Goal: Task Accomplishment & Management: Complete application form

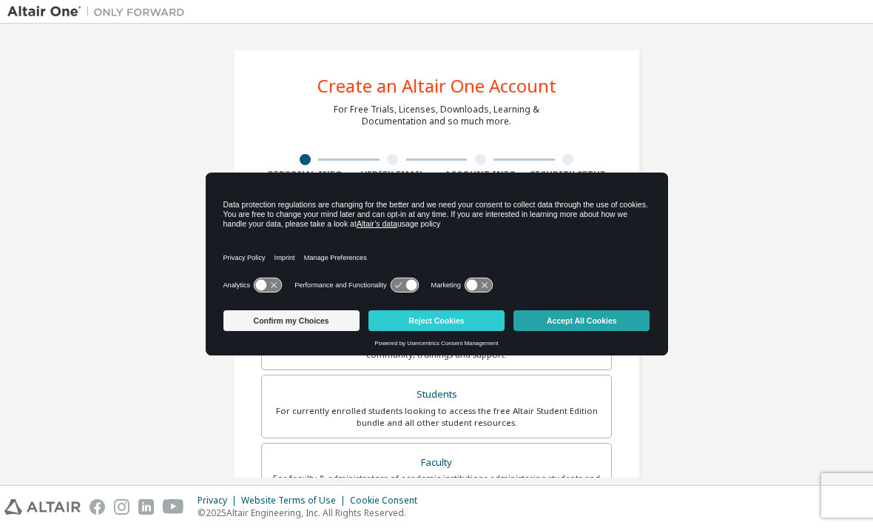
click at [593, 325] on button "Accept All Cookies" at bounding box center [582, 320] width 136 height 21
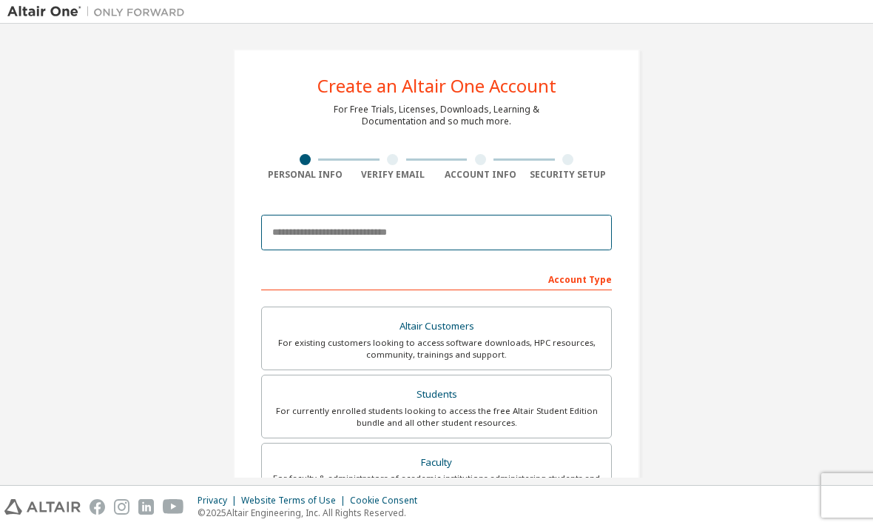
click at [458, 229] on input "email" at bounding box center [436, 233] width 351 height 36
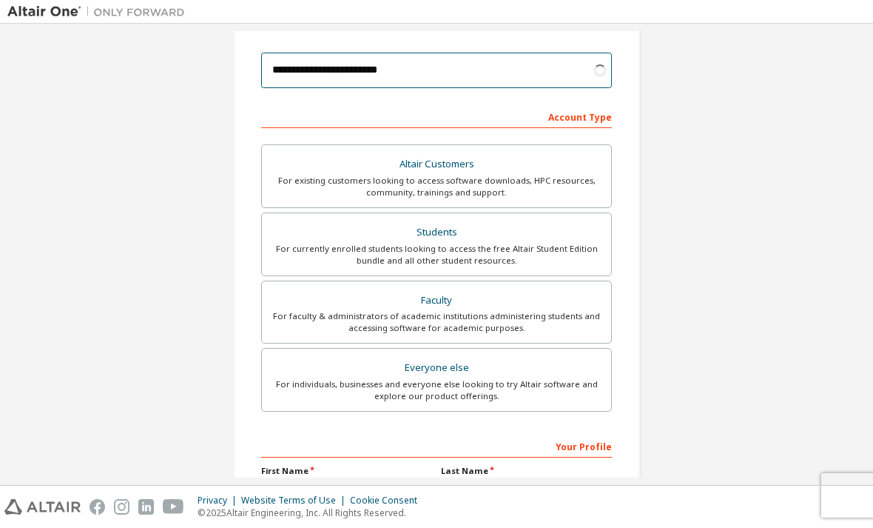
scroll to position [166, 0]
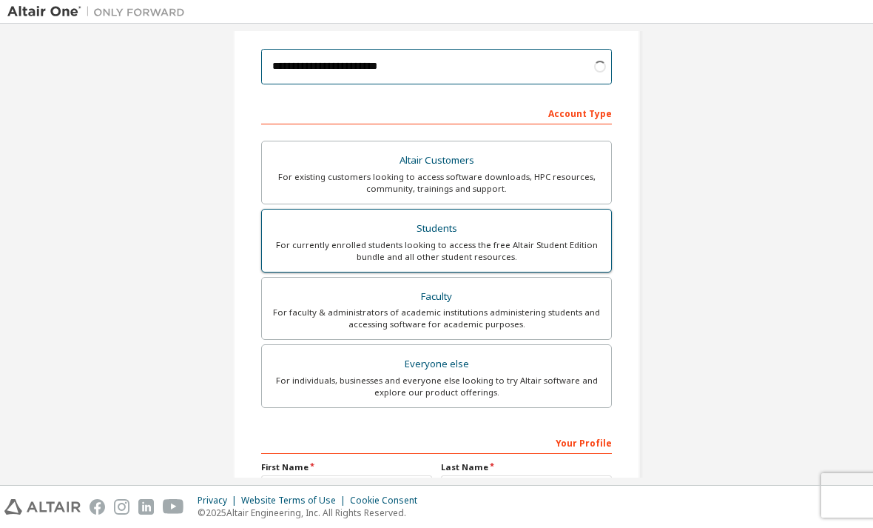
type input "**********"
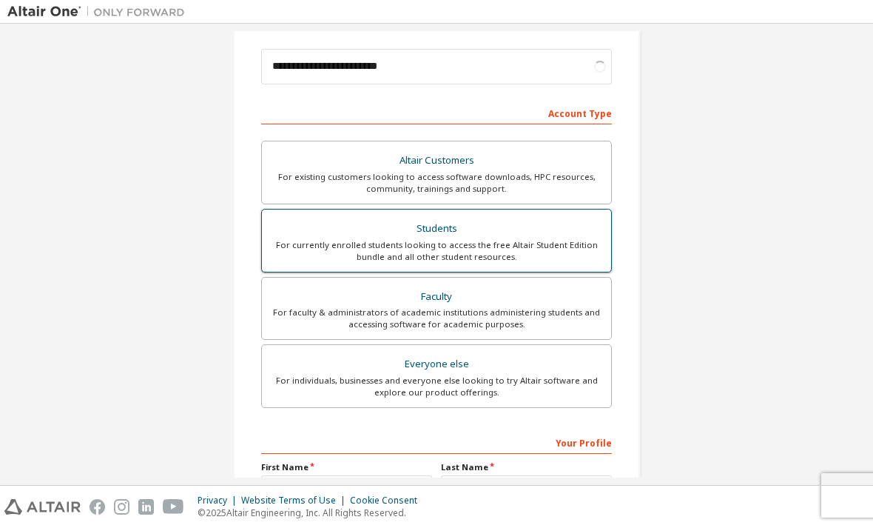
click at [525, 248] on div "For currently enrolled students looking to access the free Altair Student Editi…" at bounding box center [437, 251] width 332 height 24
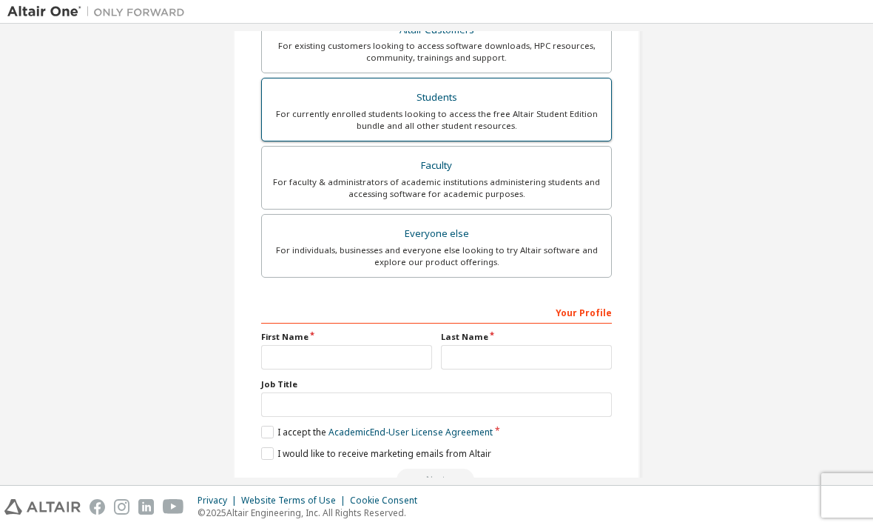
scroll to position [334, 0]
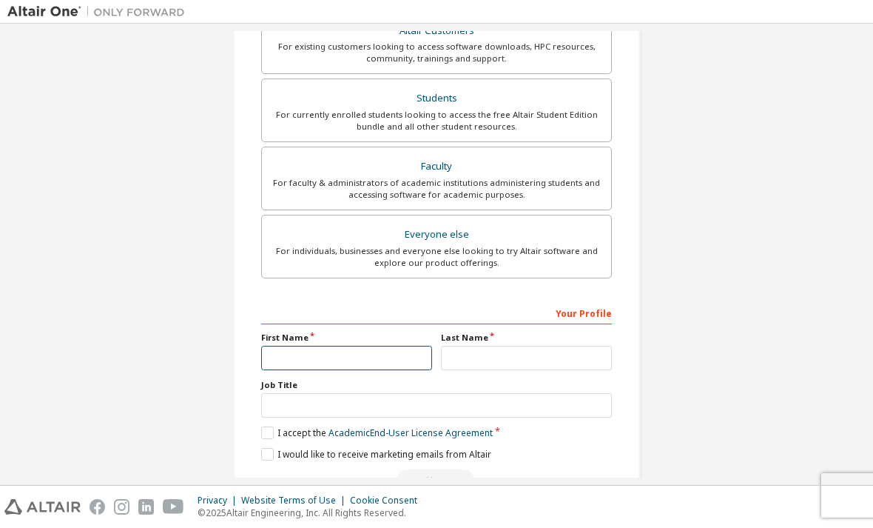
click at [342, 360] on input "text" at bounding box center [346, 358] width 171 height 24
type input "********"
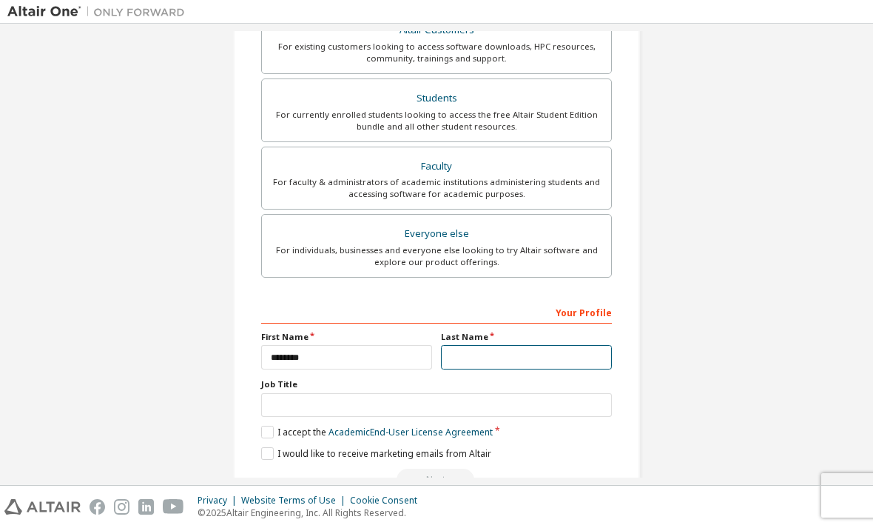
click at [502, 368] on input "text" at bounding box center [526, 357] width 171 height 24
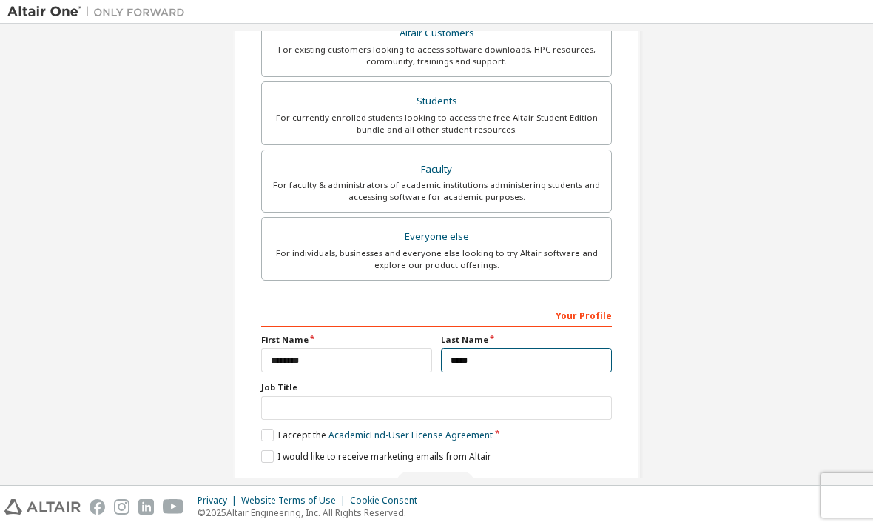
type input "*****"
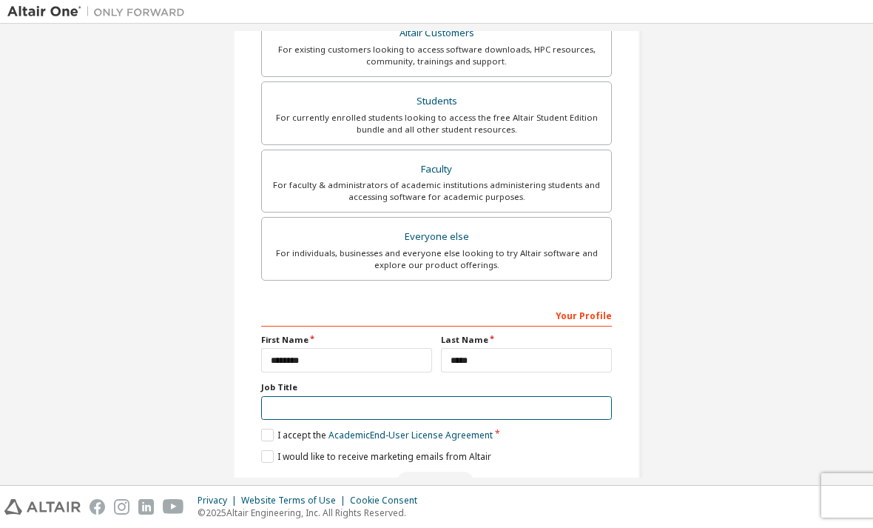
click at [389, 400] on input "text" at bounding box center [436, 408] width 351 height 24
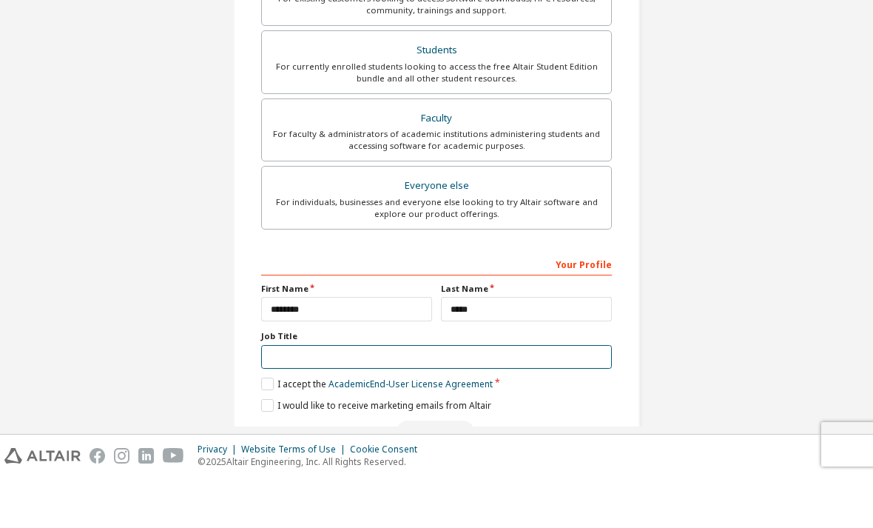
scroll to position [47, 0]
click at [278, 428] on label "I accept the Academic End-User License Agreement" at bounding box center [377, 434] width 232 height 13
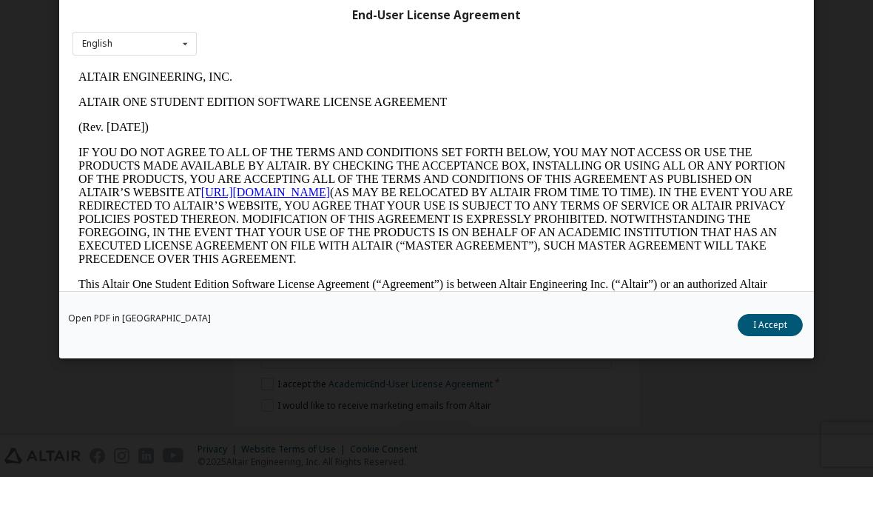
scroll to position [0, 0]
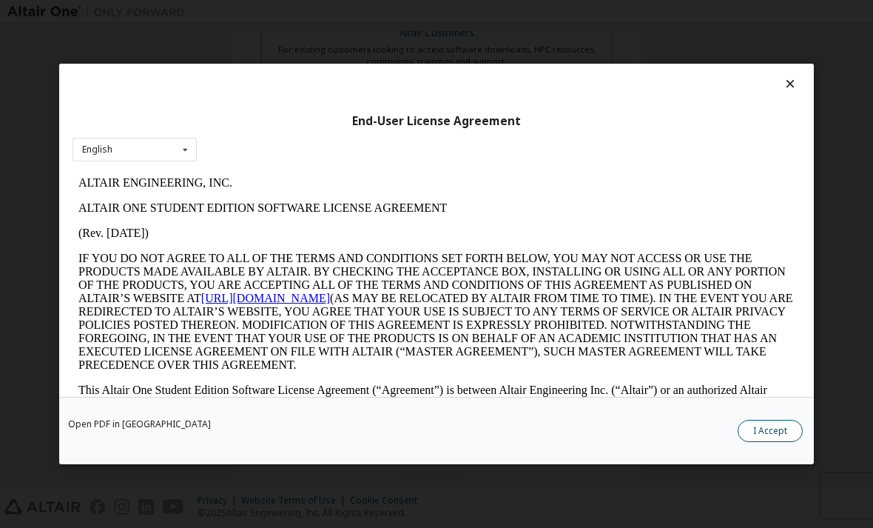
click at [768, 442] on button "I Accept" at bounding box center [770, 431] width 65 height 22
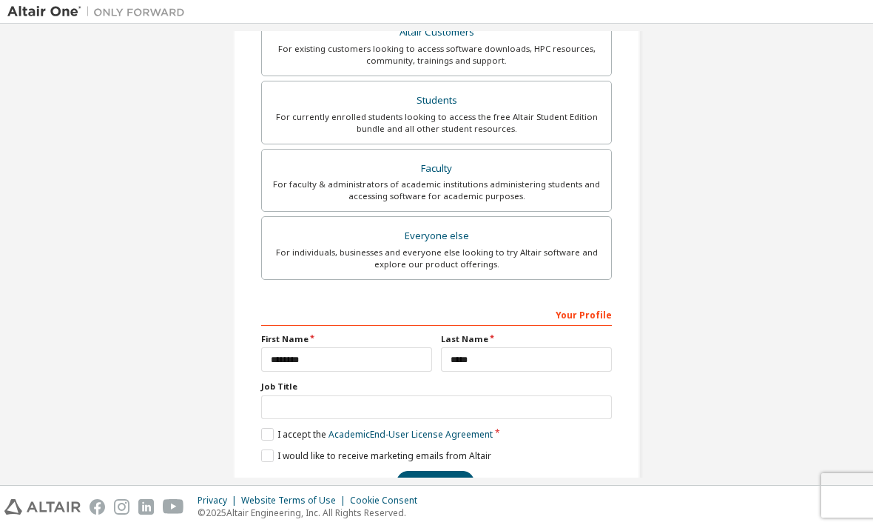
scroll to position [293, 0]
click at [427, 471] on button "Next" at bounding box center [436, 482] width 78 height 22
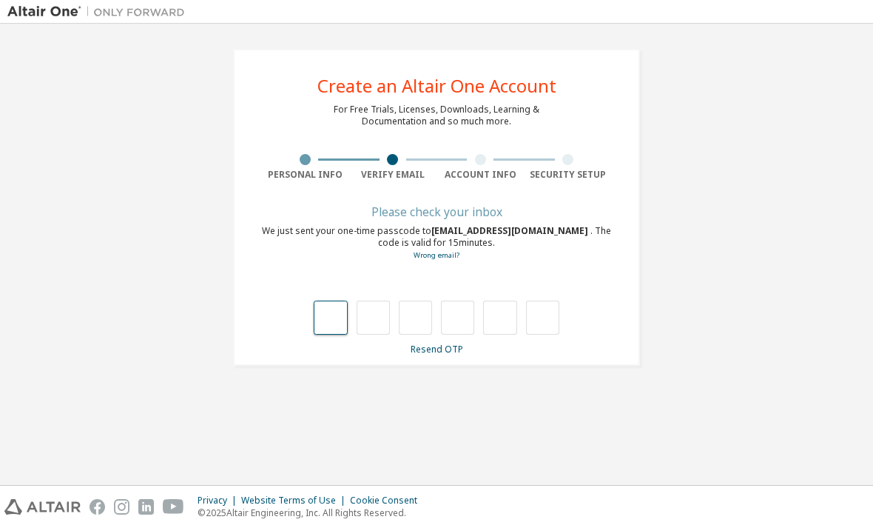
scroll to position [0, 0]
type input "*"
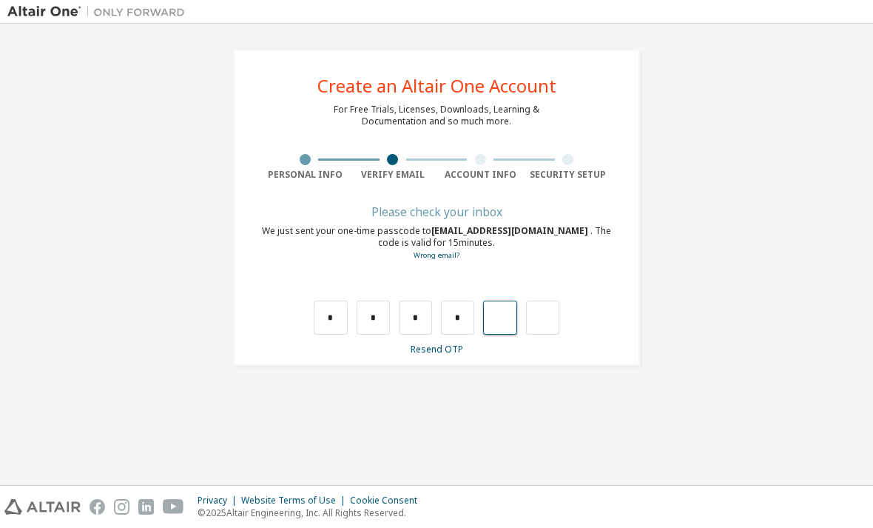
type input "*"
